Goal: Navigation & Orientation: Find specific page/section

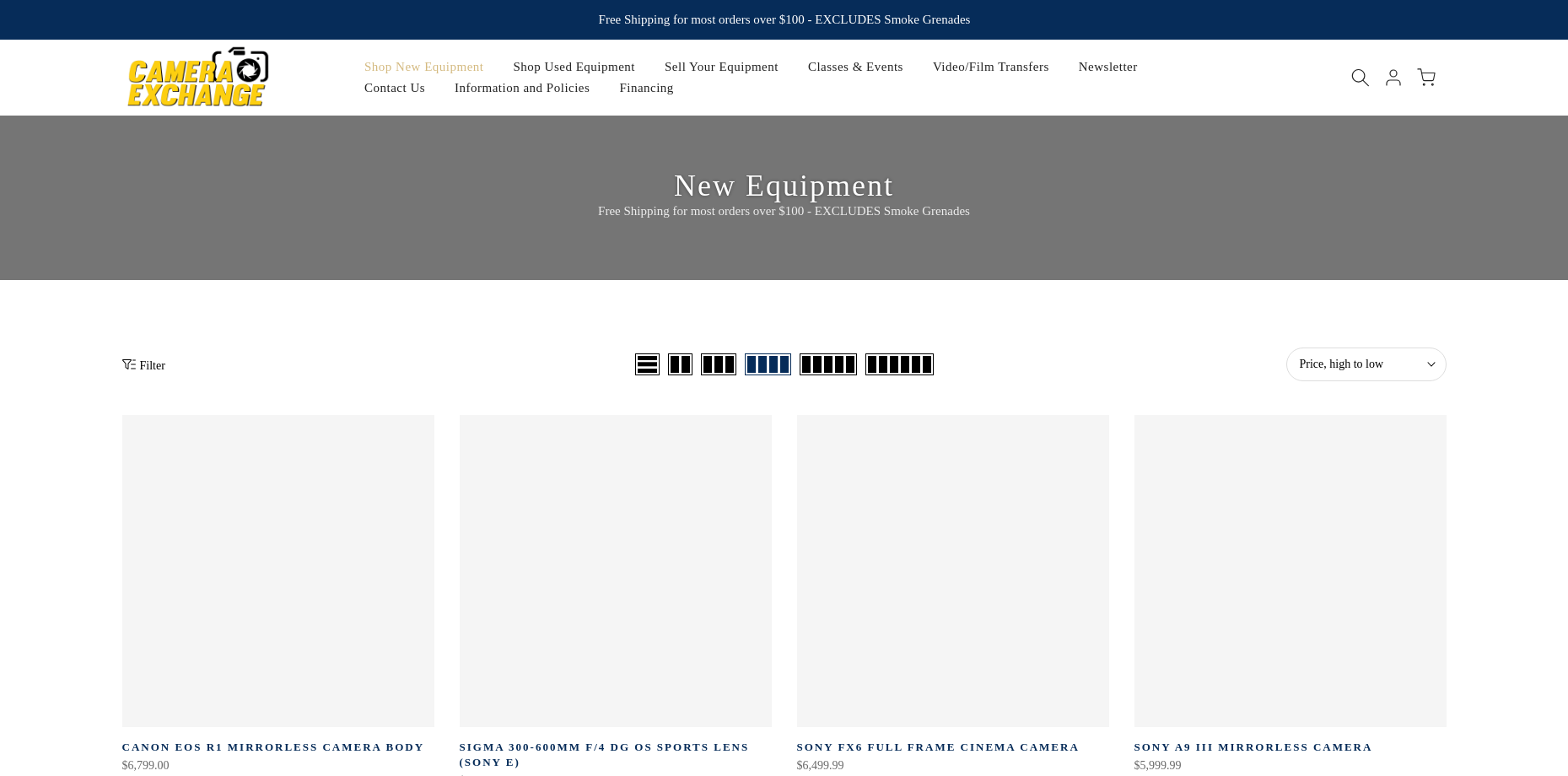
click at [1168, 364] on div "Price, high to low Sort Sort by: Featured Best selling Alphabetically, A-Z Alph…" at bounding box center [1192, 364] width 509 height 34
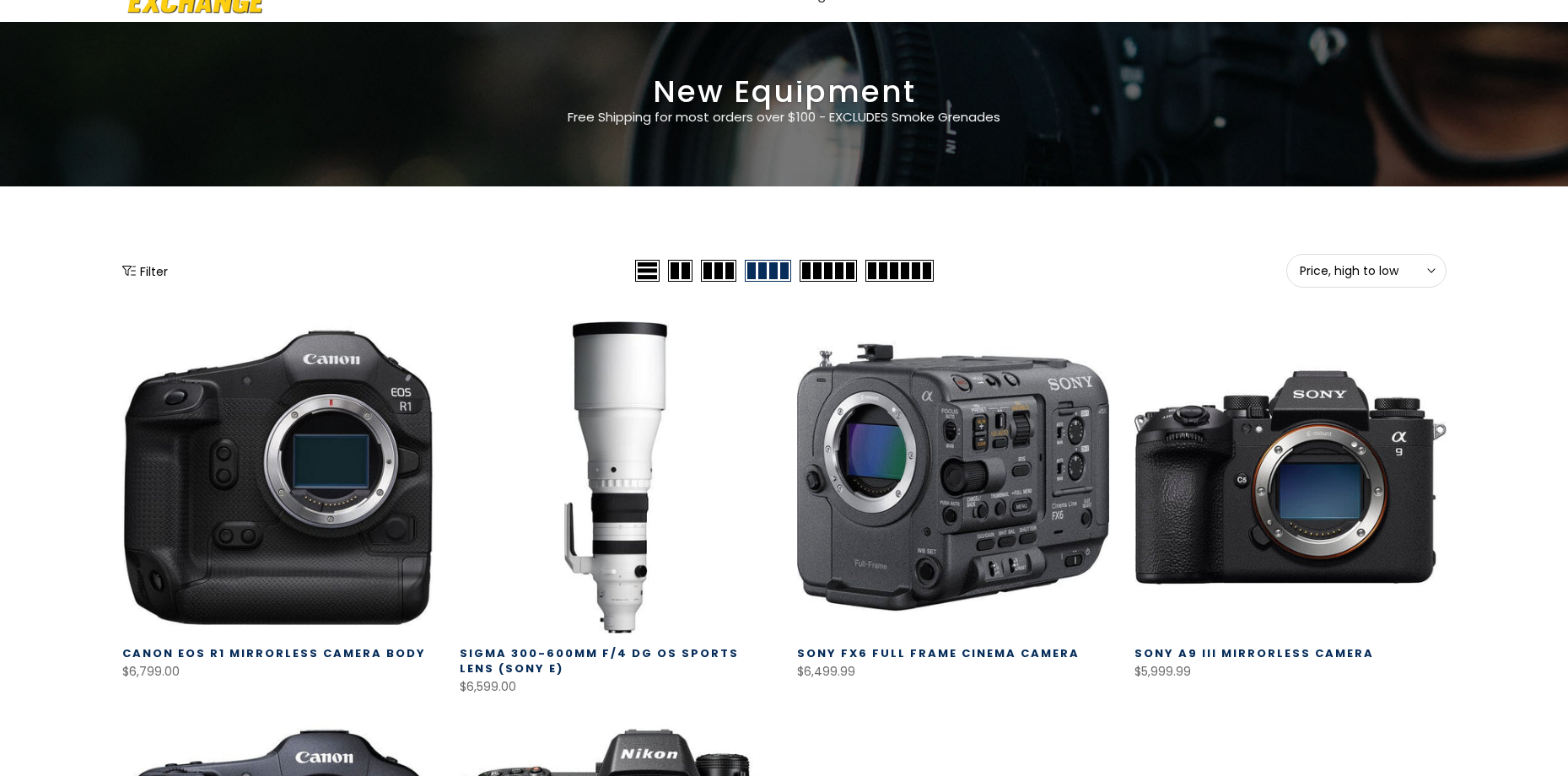
scroll to position [68, 0]
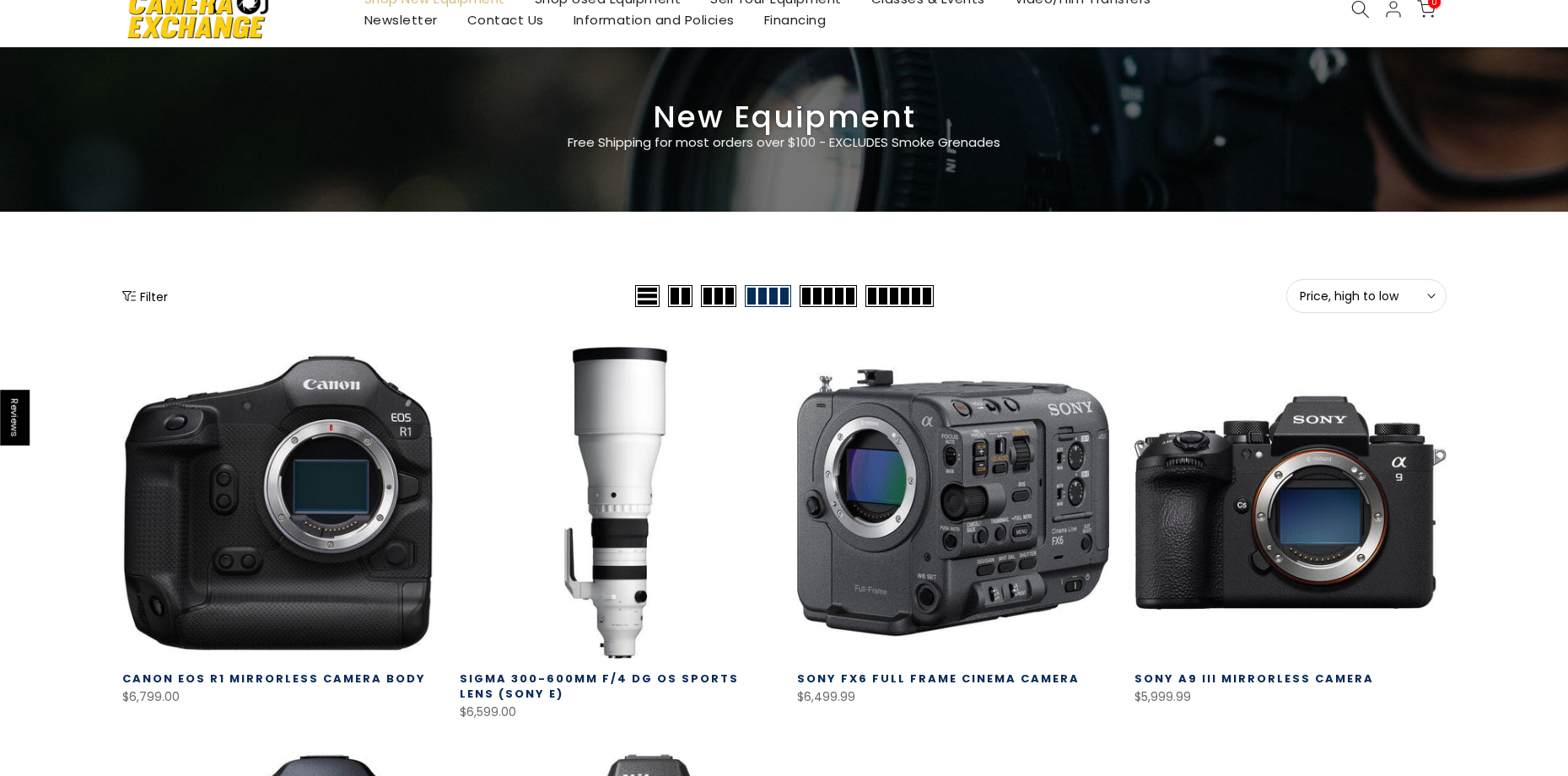
click at [1421, 297] on span "Price, high to low" at bounding box center [1366, 295] width 134 height 15
click at [1386, 294] on span "Price, high to low" at bounding box center [1366, 295] width 134 height 15
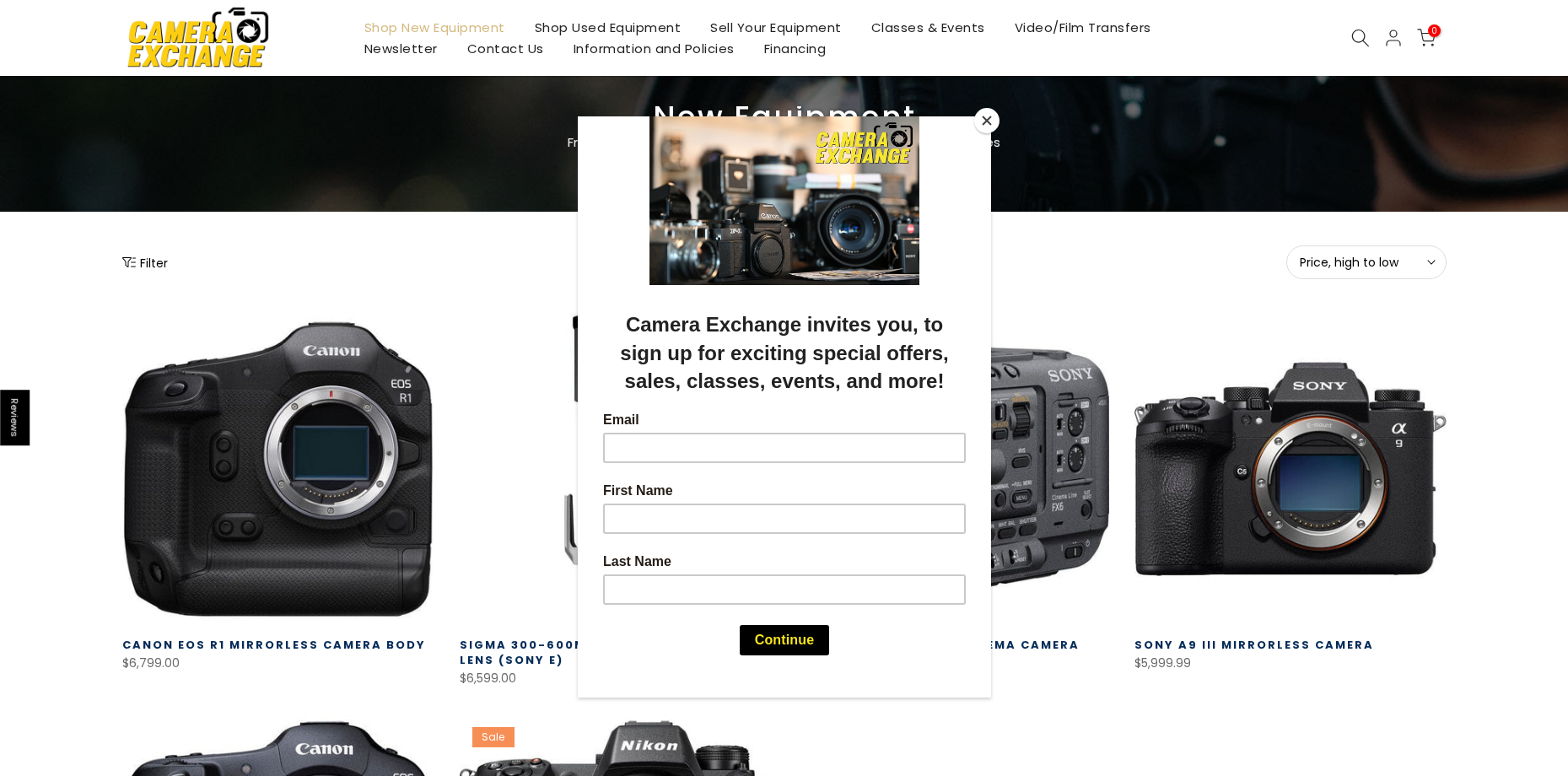
click at [1391, 270] on div at bounding box center [784, 388] width 1568 height 776
click at [986, 123] on button "Close" at bounding box center [987, 121] width 26 height 26
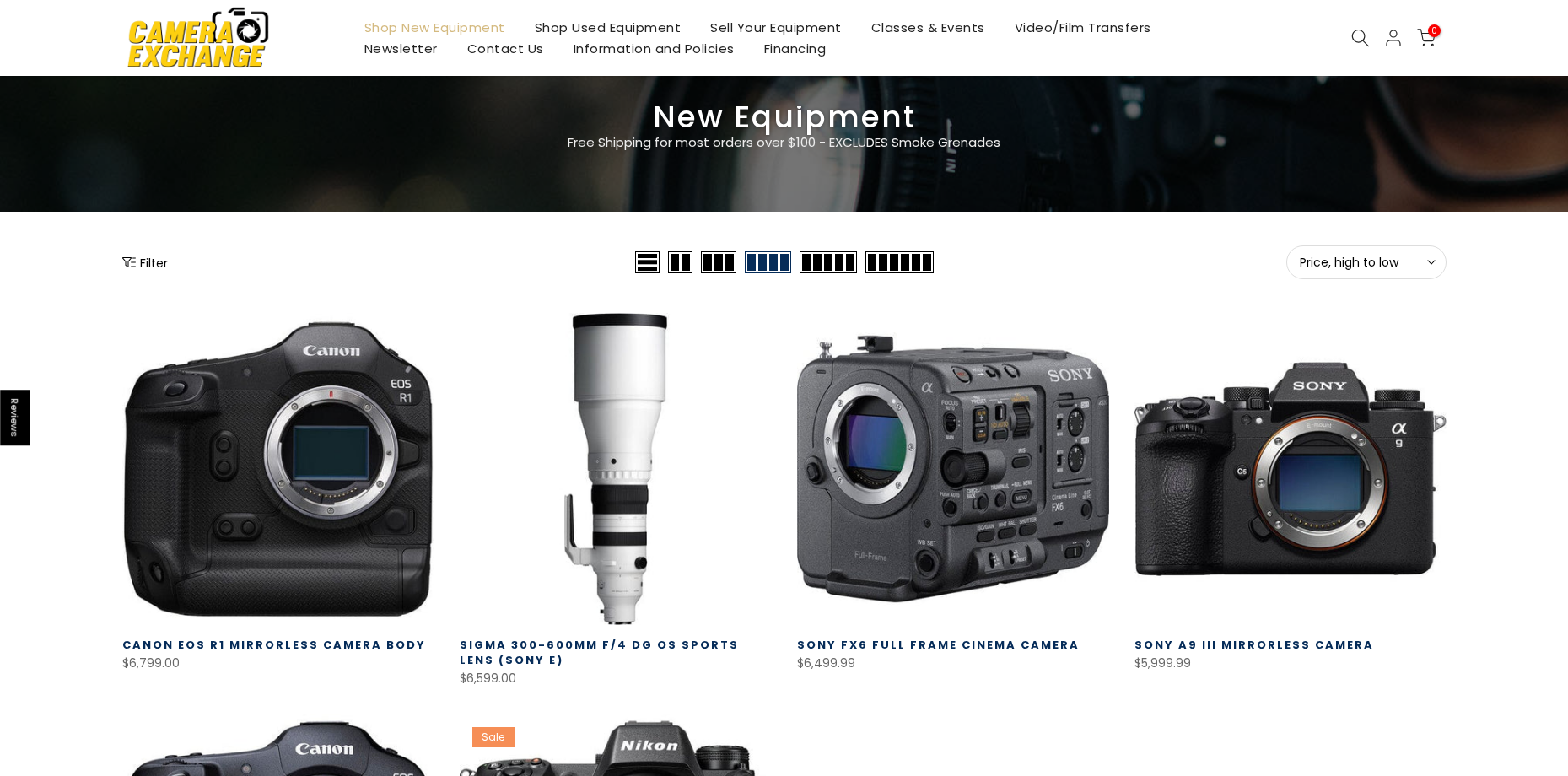
click at [1386, 270] on button "Price, high to low Sort" at bounding box center [1366, 262] width 160 height 34
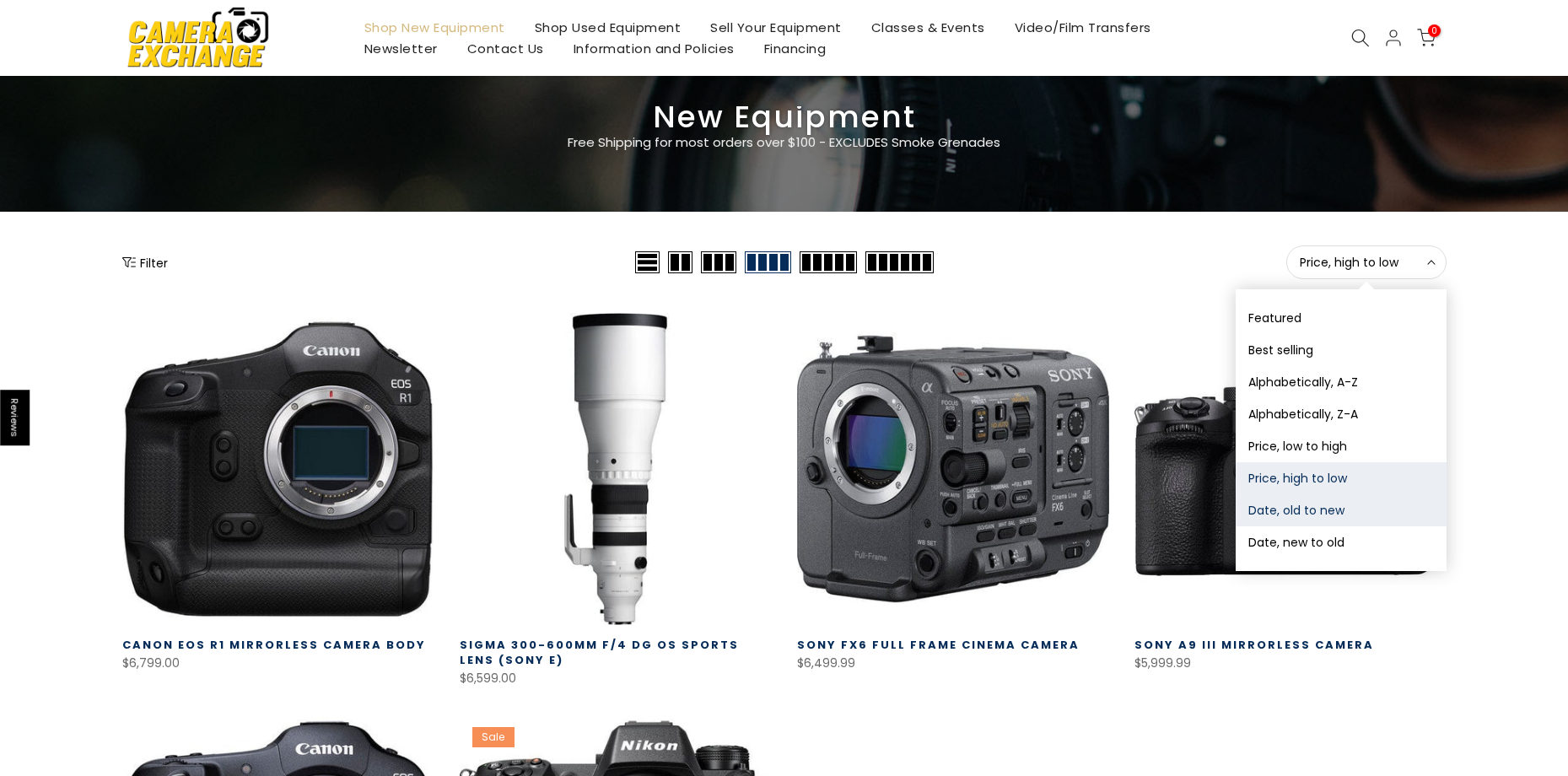
click at [1323, 512] on button "Date, old to new" at bounding box center [1340, 510] width 211 height 32
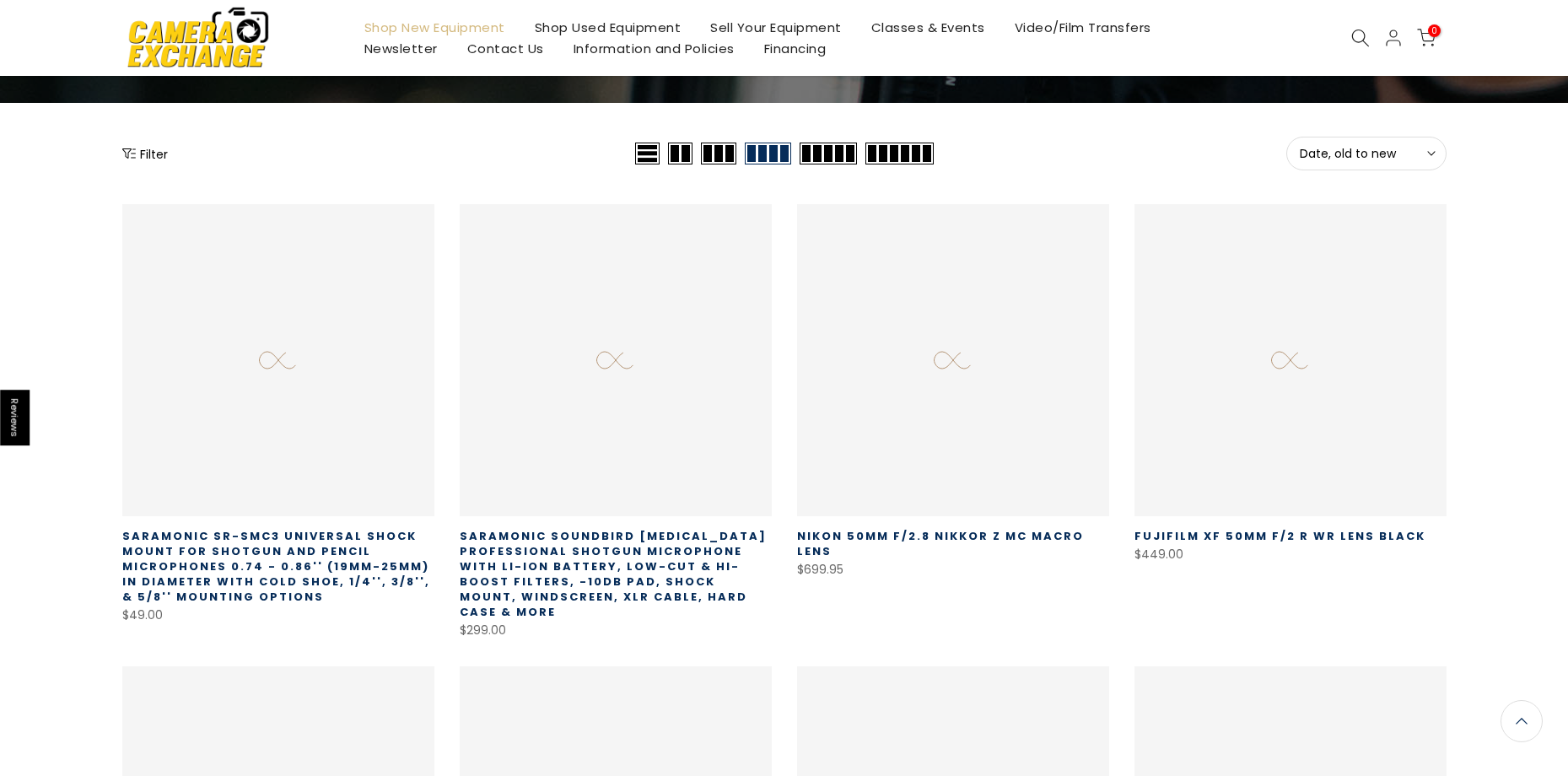
scroll to position [134, 0]
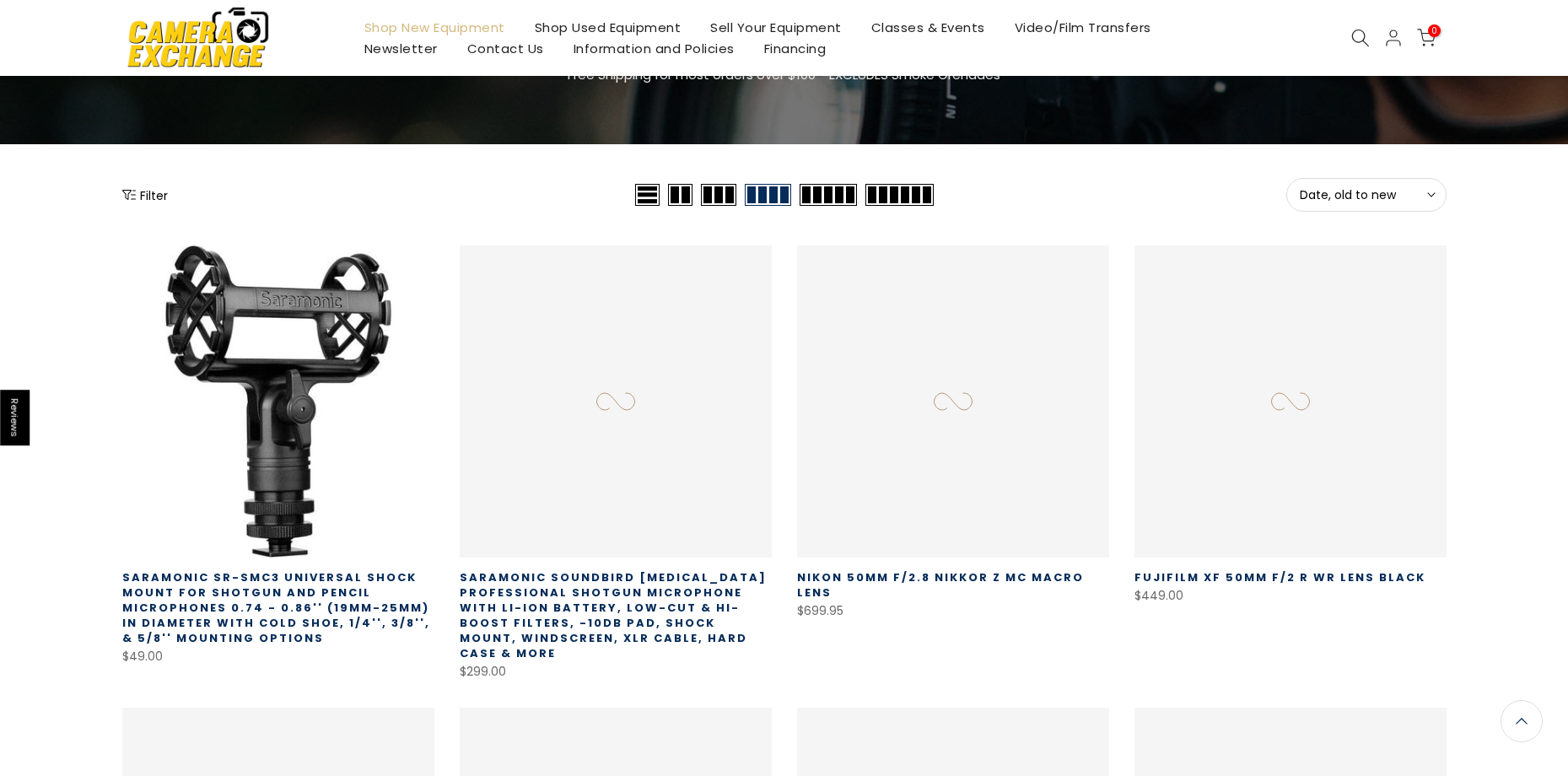
click at [1379, 191] on span "Date, old to new" at bounding box center [1366, 194] width 134 height 15
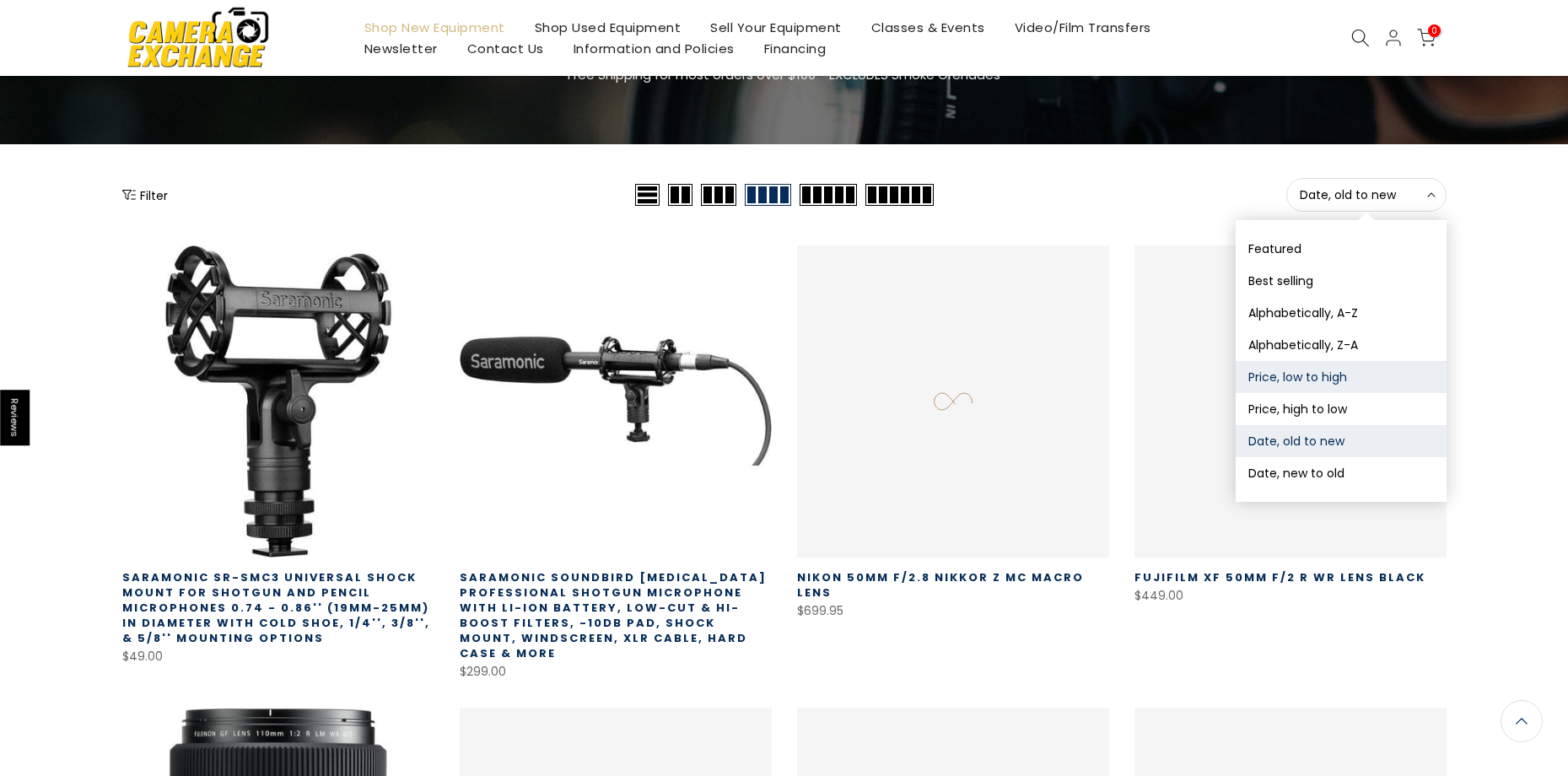
click at [1340, 385] on button "Price, low to high" at bounding box center [1340, 377] width 211 height 32
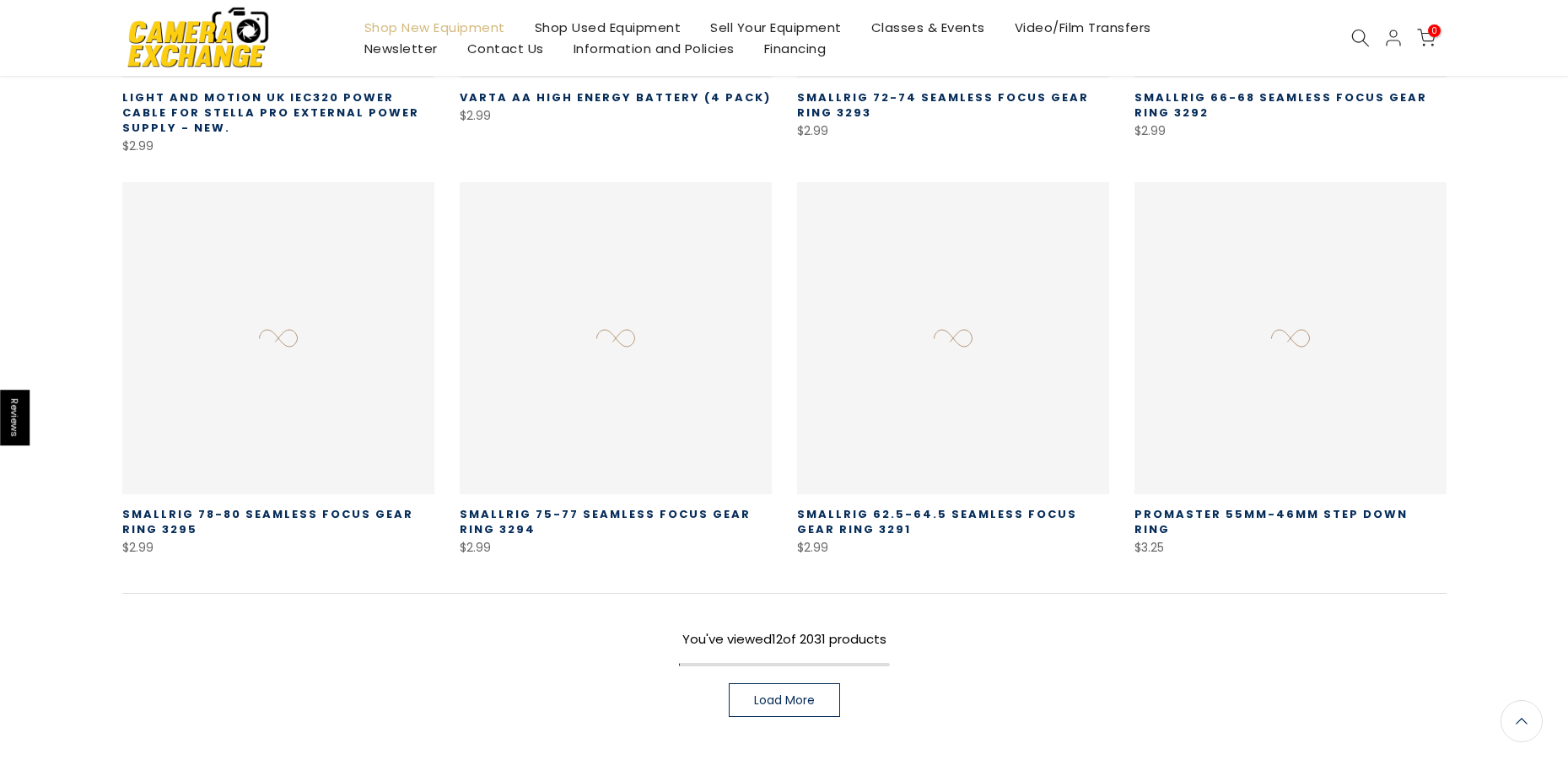
scroll to position [1249, 0]
